Goal: Download file/media

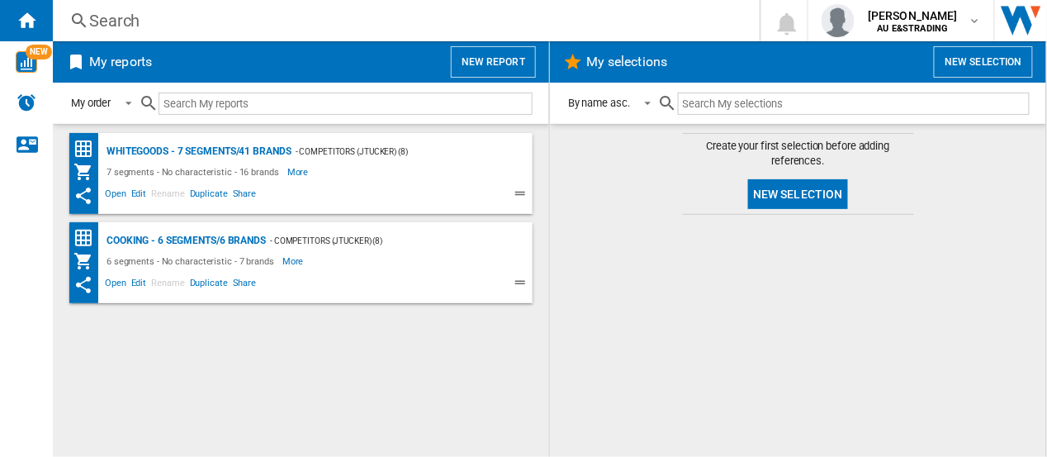
drag, startPoint x: 106, startPoint y: 193, endPoint x: 637, endPoint y: 228, distance: 532.3
click at [637, 228] on div at bounding box center [798, 336] width 463 height 226
drag, startPoint x: 114, startPoint y: 193, endPoint x: 596, endPoint y: 196, distance: 482.4
click at [596, 196] on md-content "Create your first selection before adding references. New selection" at bounding box center [798, 290] width 496 height 333
drag, startPoint x: 118, startPoint y: 192, endPoint x: 574, endPoint y: 158, distance: 457.2
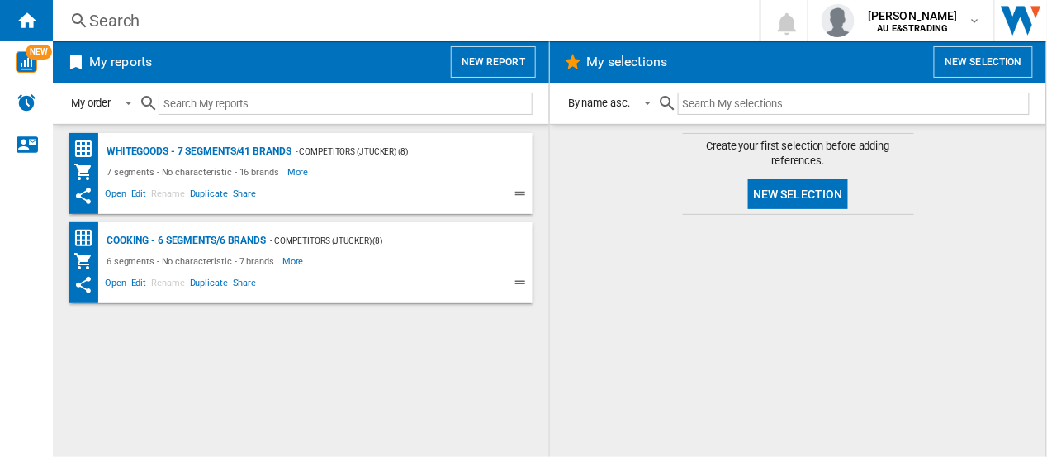
click at [574, 158] on md-content "Create your first selection before adding references. New selection" at bounding box center [798, 290] width 496 height 333
drag, startPoint x: 115, startPoint y: 191, endPoint x: 587, endPoint y: 159, distance: 472.8
click at [587, 159] on md-content "Create your first selection before adding references. New selection" at bounding box center [798, 290] width 496 height 333
click at [113, 195] on span "Open" at bounding box center [115, 196] width 26 height 20
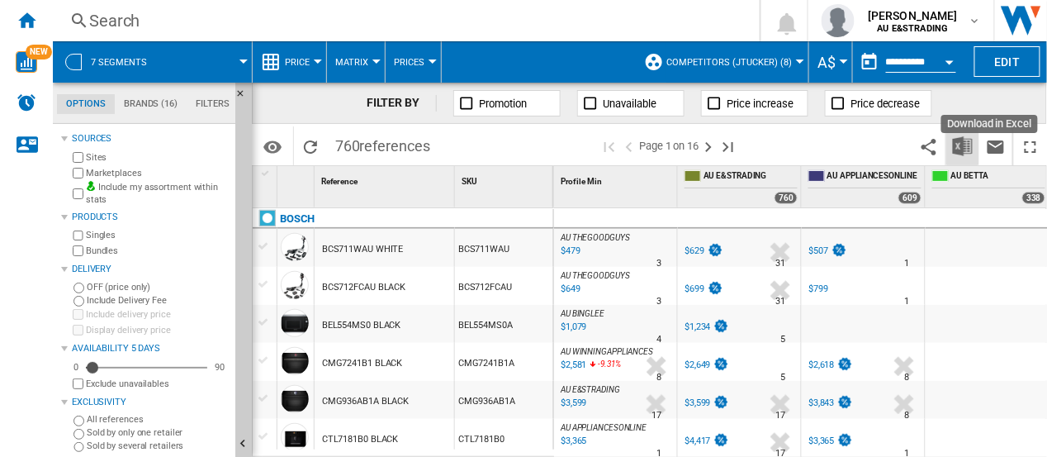
click at [962, 148] on img "Download in Excel" at bounding box center [963, 146] width 20 height 20
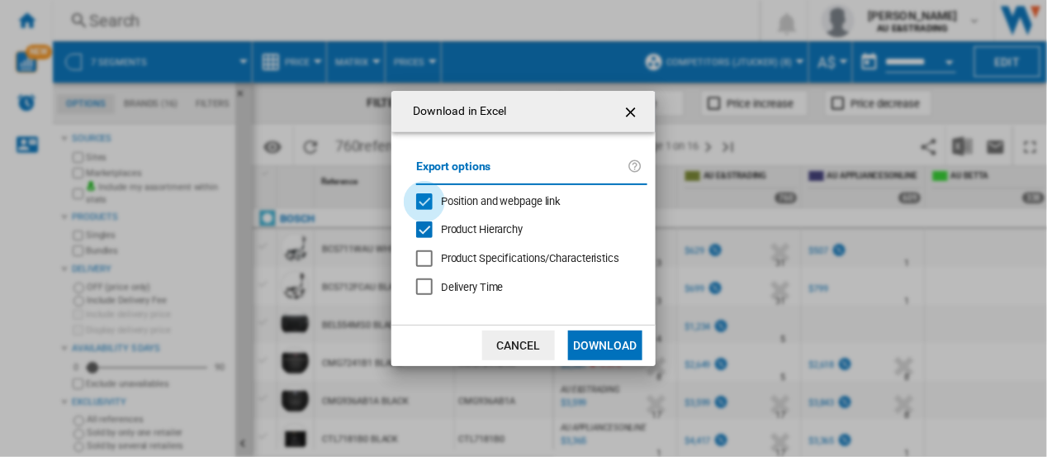
click at [421, 200] on div "Position and webpage link" at bounding box center [424, 201] width 17 height 17
click at [620, 342] on button "Download" at bounding box center [605, 345] width 74 height 30
